Goal: Task Accomplishment & Management: Manage account settings

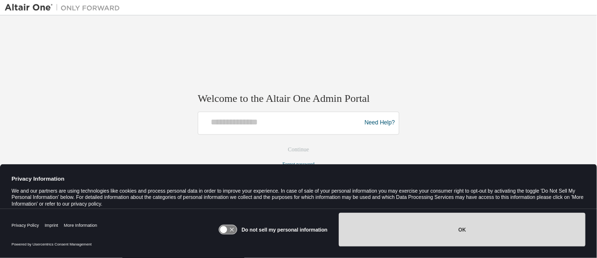
click at [415, 219] on button "OK" at bounding box center [462, 230] width 247 height 34
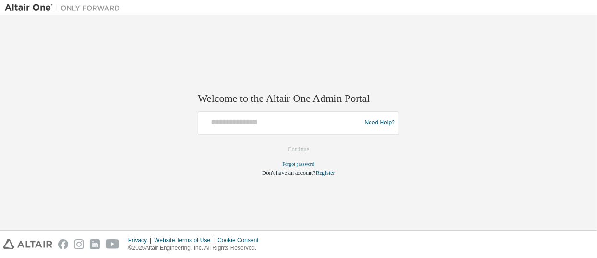
click at [48, 6] on img at bounding box center [65, 8] width 120 height 10
click at [89, 4] on img at bounding box center [65, 8] width 120 height 10
click at [282, 112] on div "Need Help?" at bounding box center [299, 122] width 202 height 23
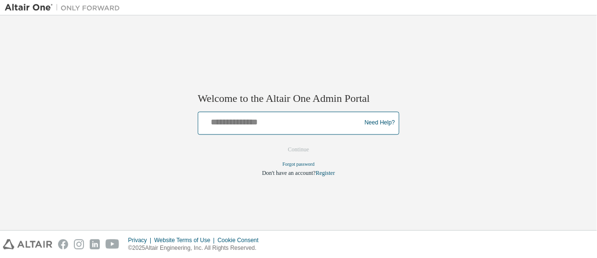
click at [284, 119] on input "text" at bounding box center [281, 121] width 158 height 14
type input "**********"
click at [278, 142] on button "Continue" at bounding box center [298, 149] width 41 height 14
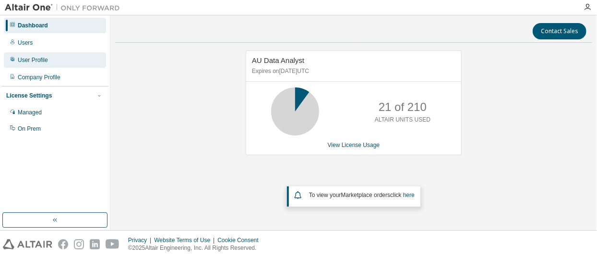
click at [37, 60] on div "User Profile" at bounding box center [33, 60] width 30 height 8
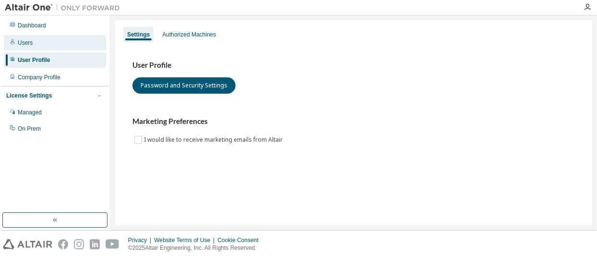
click at [35, 42] on div "Users" at bounding box center [55, 42] width 102 height 15
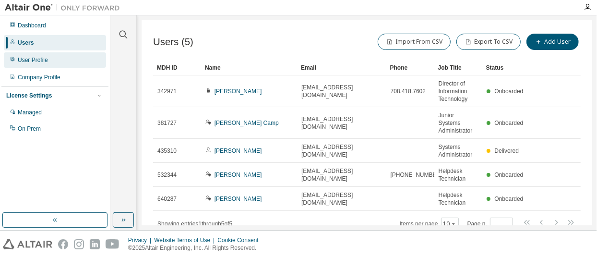
click at [42, 57] on div "User Profile" at bounding box center [33, 60] width 30 height 8
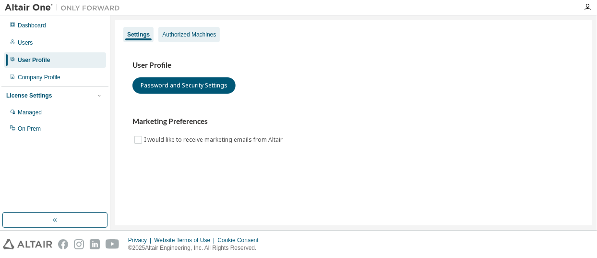
click at [170, 34] on div "Authorized Machines" at bounding box center [189, 35] width 54 height 8
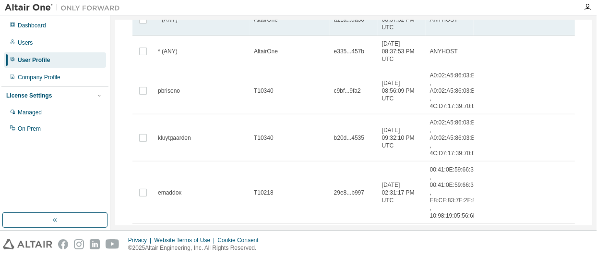
scroll to position [112, 0]
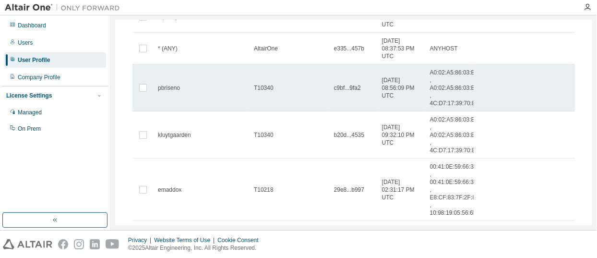
click at [378, 81] on td "2025-05-14 08:56:09 PM UTC" at bounding box center [402, 87] width 48 height 47
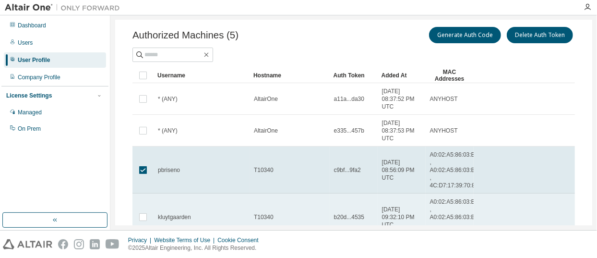
scroll to position [0, 0]
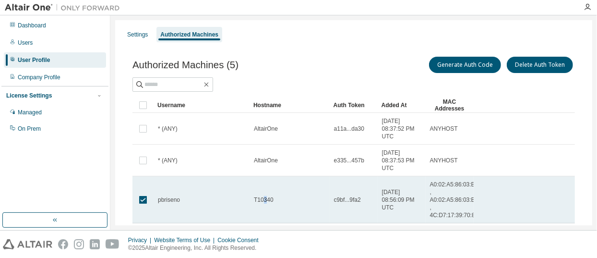
drag, startPoint x: 306, startPoint y: 183, endPoint x: 264, endPoint y: 188, distance: 42.1
click at [264, 188] on td "T10340" at bounding box center [290, 199] width 80 height 47
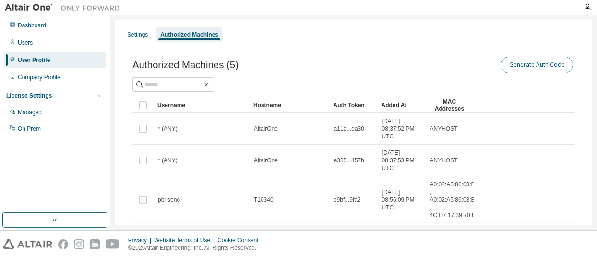
drag, startPoint x: 515, startPoint y: 61, endPoint x: 562, endPoint y: 97, distance: 58.5
click at [515, 61] on button "Generate Auth Code" at bounding box center [537, 65] width 72 height 16
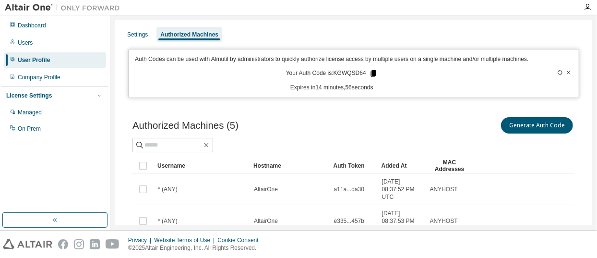
click at [373, 78] on icon at bounding box center [373, 73] width 9 height 9
click at [585, 5] on icon "button" at bounding box center [588, 7] width 8 height 8
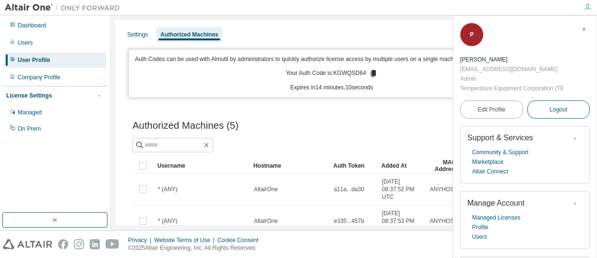
click at [539, 107] on button "Logout" at bounding box center [558, 109] width 63 height 18
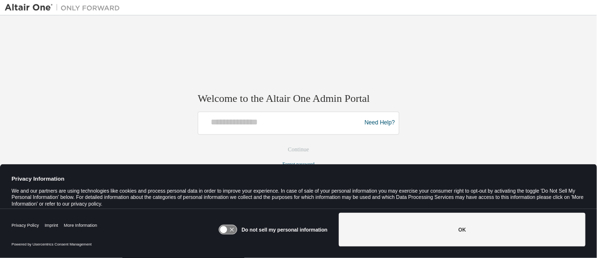
click at [439, 228] on button "OK" at bounding box center [462, 230] width 247 height 34
